Goal: Use online tool/utility

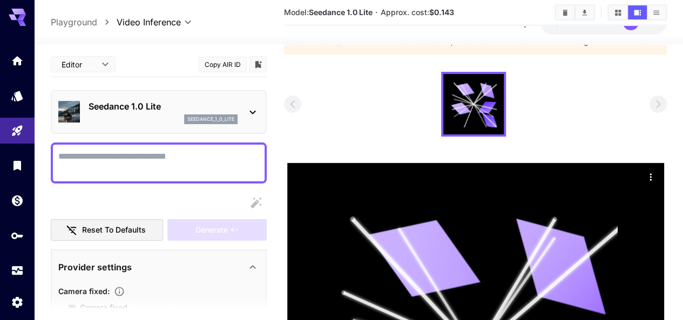
scroll to position [17, 0]
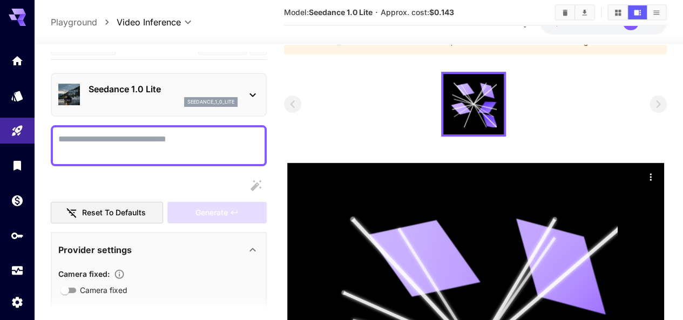
click at [556, 12] on button "Clear All" at bounding box center [564, 12] width 19 height 14
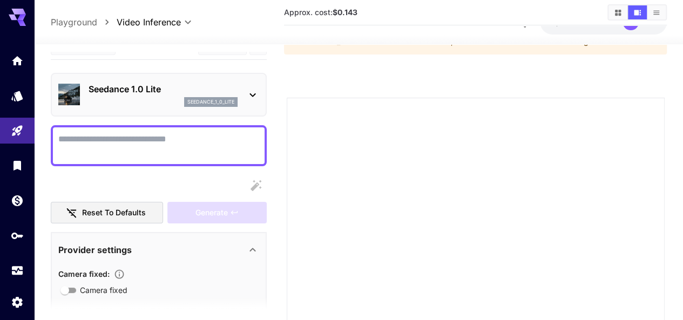
drag, startPoint x: 443, startPoint y: 60, endPoint x: 446, endPoint y: 65, distance: 5.6
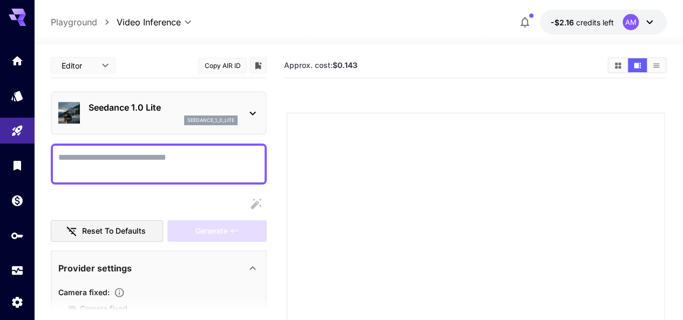
click at [131, 171] on textarea "Camera fixed" at bounding box center [158, 164] width 201 height 26
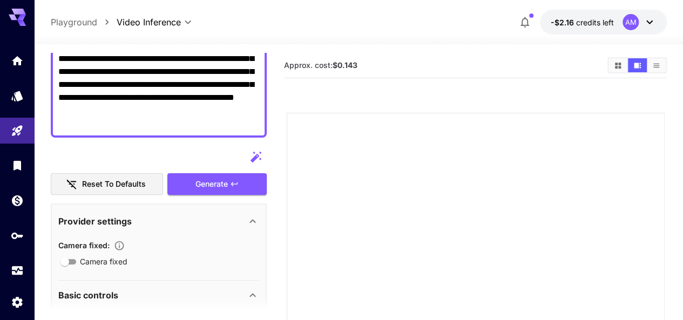
scroll to position [126, 0]
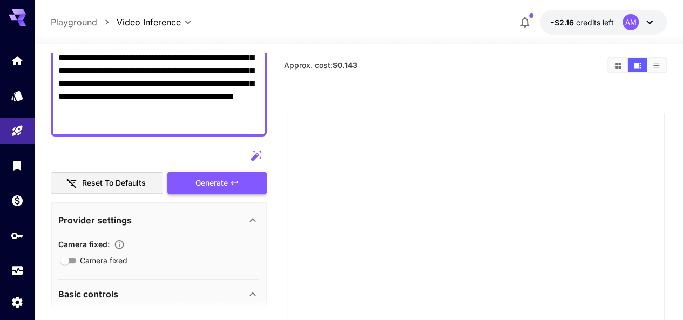
type textarea "**********"
click at [196, 180] on div "Generate" at bounding box center [216, 183] width 99 height 22
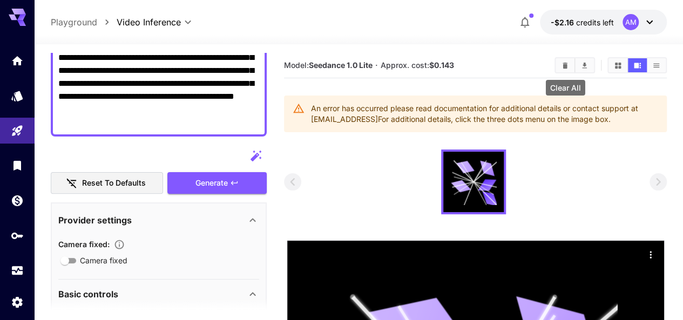
click at [559, 67] on button "Clear All" at bounding box center [564, 65] width 19 height 14
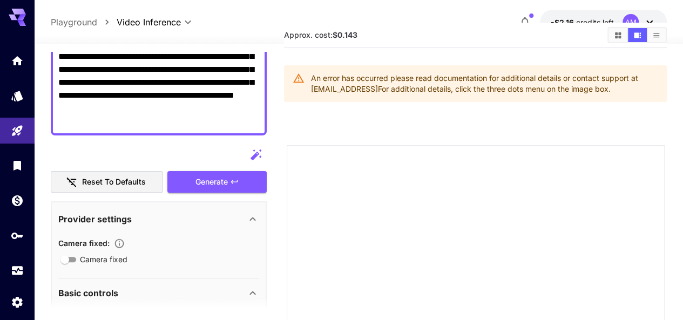
scroll to position [0, 0]
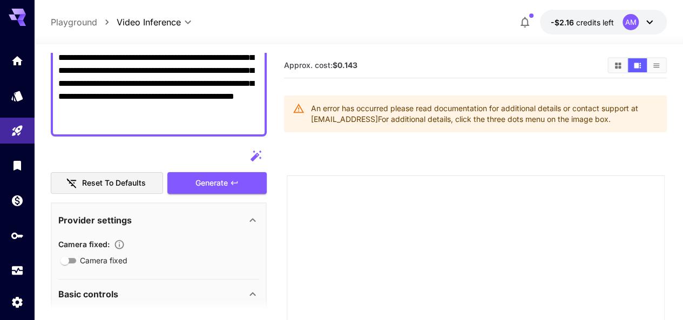
click at [112, 182] on button "Reset to defaults" at bounding box center [107, 183] width 112 height 22
